Goal: Complete application form

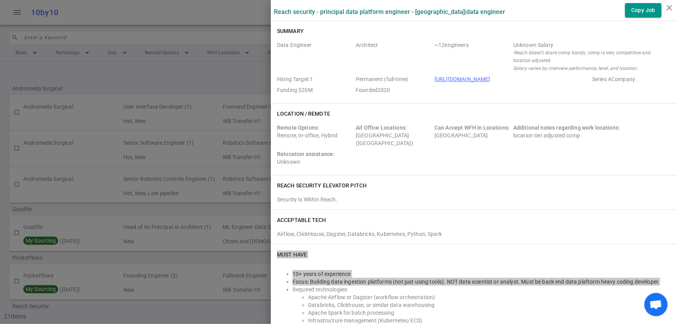
scroll to position [154, 0]
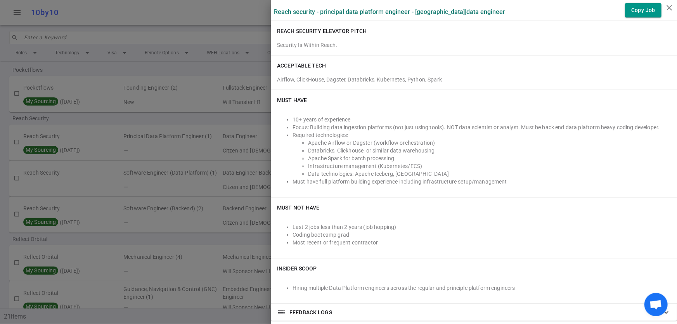
click at [176, 16] on div at bounding box center [338, 162] width 677 height 324
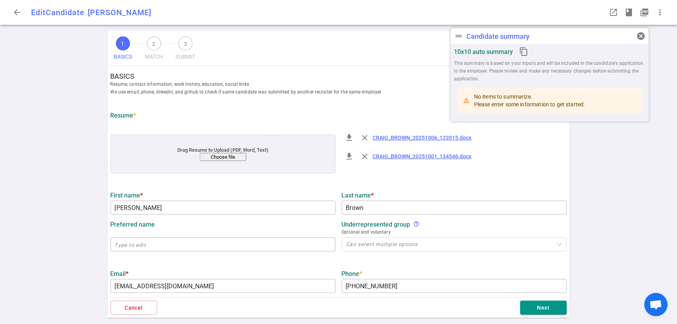
type input "[PERSON_NAME]"
type input "Brown"
type input "[EMAIL_ADDRESS][DOMAIN_NAME]"
type input "[PHONE_NUMBER]"
type input "https://www.linkedin.com/in/craigbrownphd"
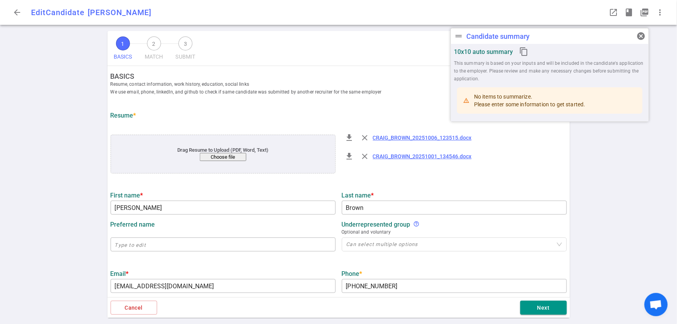
type input "19.2"
type input "Operations Managment"
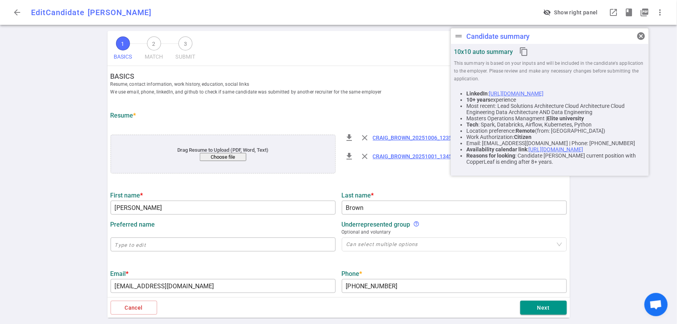
click at [409, 157] on link "CRAIG_BROWN_20251001_134546.docx" at bounding box center [422, 156] width 99 height 6
click at [550, 304] on button "Next" at bounding box center [543, 308] width 47 height 14
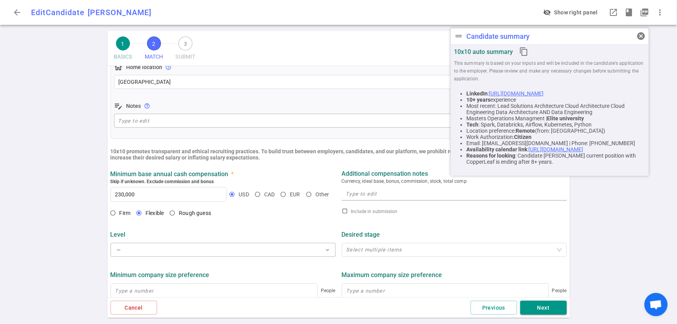
scroll to position [372, 0]
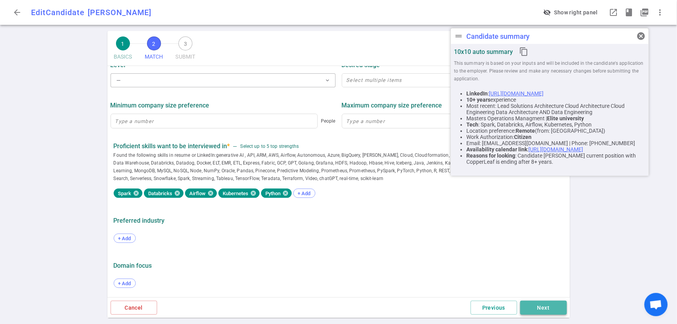
click at [543, 309] on button "Next" at bounding box center [543, 308] width 47 height 14
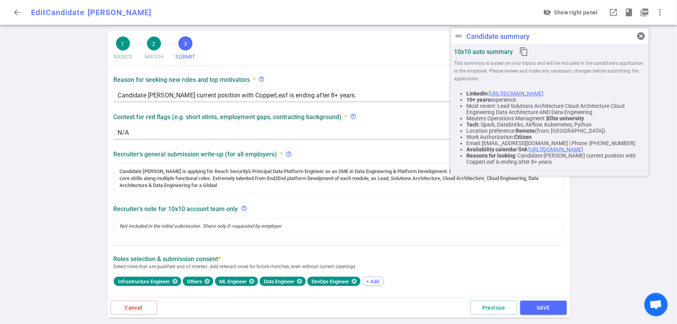
scroll to position [0, 0]
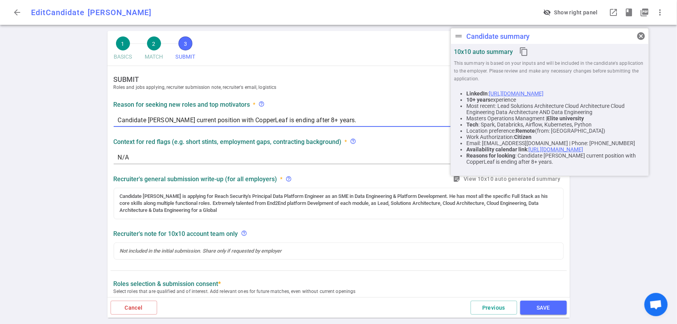
drag, startPoint x: 263, startPoint y: 122, endPoint x: 232, endPoint y: 120, distance: 31.5
click at [232, 120] on textarea "Candidate Brown's current position with CopperLeaf is ending after 8+ years." at bounding box center [338, 120] width 441 height 9
